Goal: Task Accomplishment & Management: Use online tool/utility

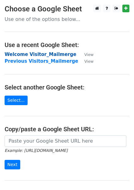
click at [40, 56] on strong "Welcome Visitor_Mailmerge" at bounding box center [41, 55] width 72 height 6
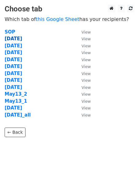
click at [12, 38] on strong "[DATE]" at bounding box center [14, 39] width 18 height 6
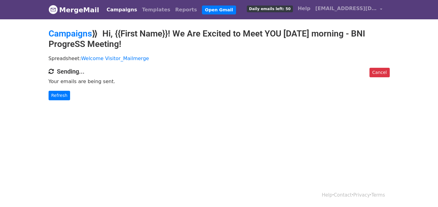
click at [60, 134] on html "MergeMail Campaigns Templates Reports Open Gmail Daily emails left: 50 Help vis…" at bounding box center [219, 103] width 438 height 207
click at [57, 96] on link "Refresh" at bounding box center [60, 96] width 22 height 10
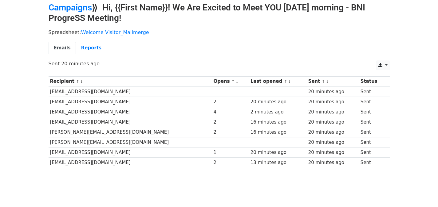
scroll to position [10, 0]
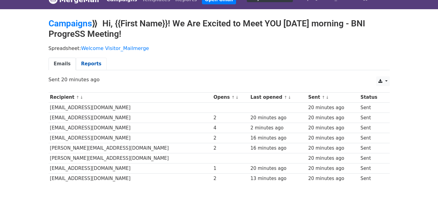
click at [90, 61] on link "Reports" at bounding box center [91, 64] width 31 height 13
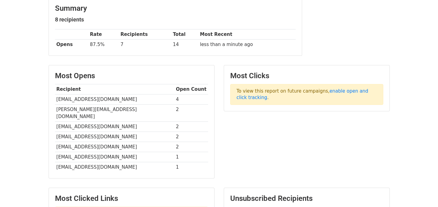
scroll to position [61, 0]
